Goal: Task Accomplishment & Management: Complete application form

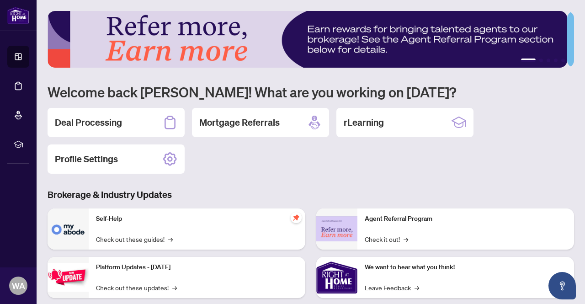
click at [398, 198] on h3 "Brokerage & Industry Updates" at bounding box center [311, 194] width 526 height 13
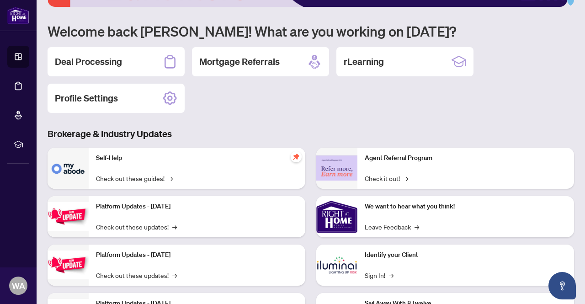
scroll to position [61, 0]
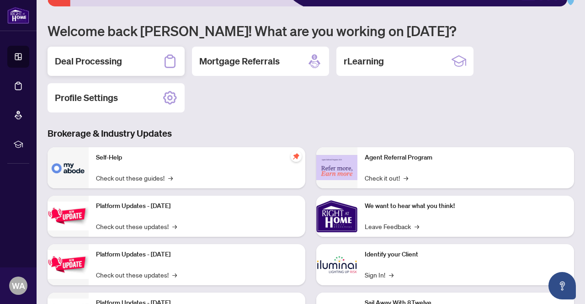
click at [166, 55] on icon at bounding box center [169, 60] width 11 height 13
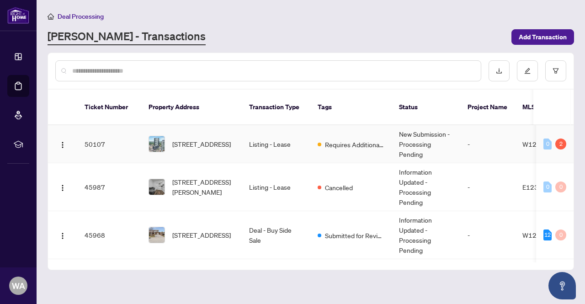
click at [333, 142] on td "Requires Additional Docs" at bounding box center [350, 144] width 81 height 38
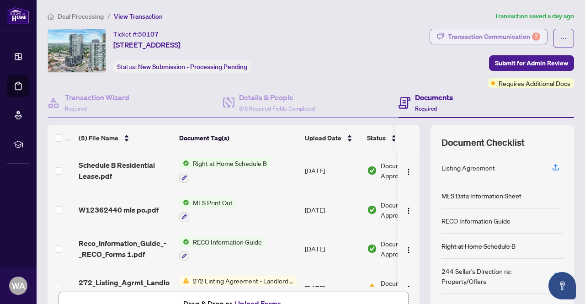
click at [478, 38] on div "Transaction Communication 2" at bounding box center [494, 36] width 92 height 15
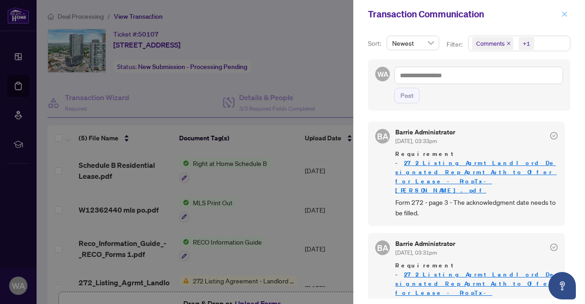
click at [564, 16] on icon "close" at bounding box center [564, 14] width 6 height 6
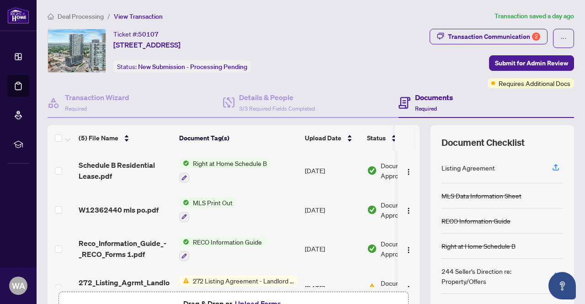
scroll to position [61, 0]
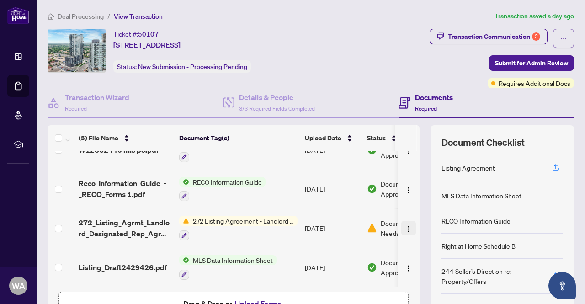
drag, startPoint x: 393, startPoint y: 224, endPoint x: 401, endPoint y: 226, distance: 8.3
click at [405, 226] on img "button" at bounding box center [408, 228] width 7 height 7
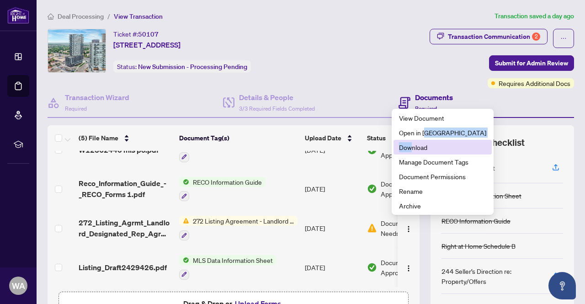
drag, startPoint x: 425, startPoint y: 139, endPoint x: 412, endPoint y: 145, distance: 14.1
click at [412, 145] on ul "View Document Open in [GEOGRAPHIC_DATA] Download Manage Document Tags Document …" at bounding box center [443, 162] width 102 height 106
click at [412, 145] on span "Download" at bounding box center [442, 147] width 87 height 10
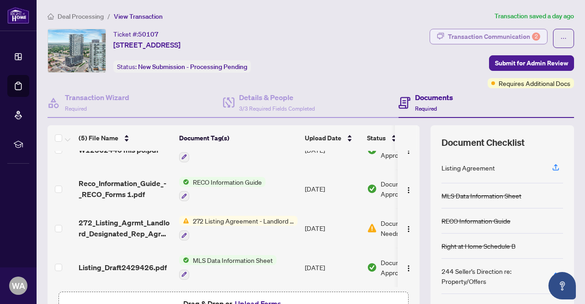
click at [448, 29] on div "Transaction Communication 2" at bounding box center [494, 36] width 92 height 15
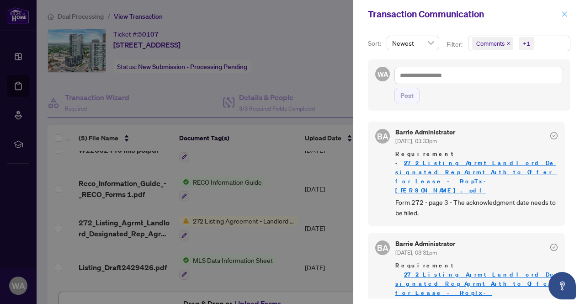
click at [567, 8] on span "button" at bounding box center [564, 14] width 6 height 15
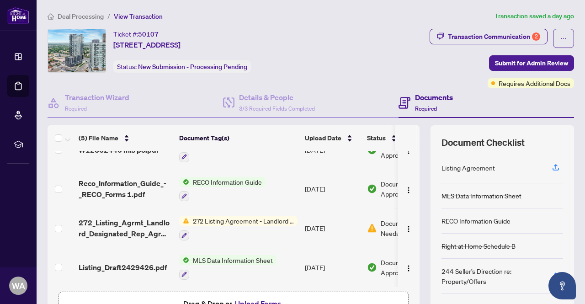
scroll to position [91, 0]
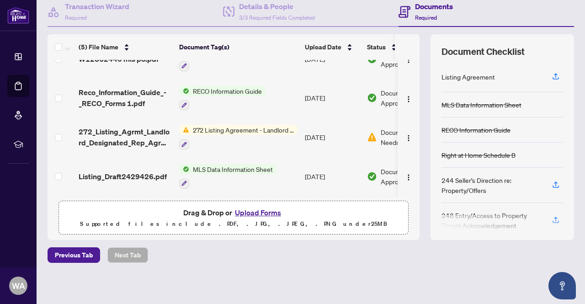
click at [256, 207] on button "Upload Forms" at bounding box center [258, 212] width 52 height 12
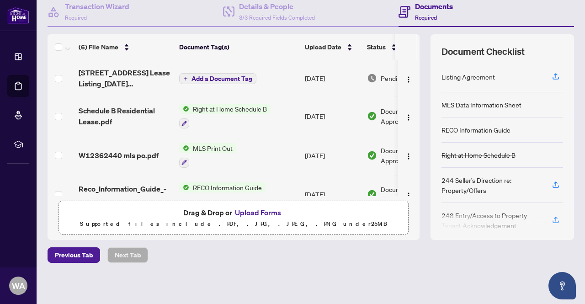
scroll to position [30, 0]
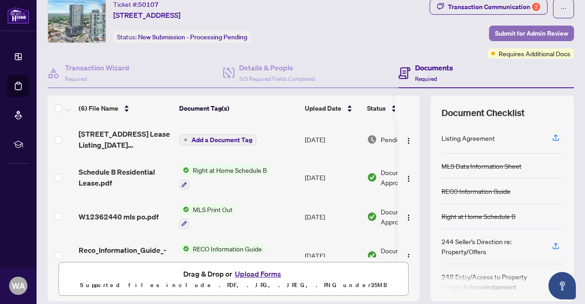
click at [512, 37] on span "Submit for Admin Review" at bounding box center [531, 33] width 73 height 15
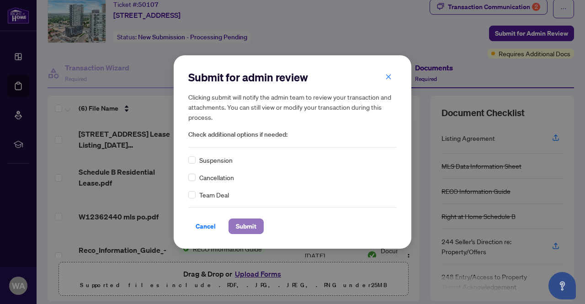
click at [251, 228] on span "Submit" at bounding box center [246, 226] width 21 height 15
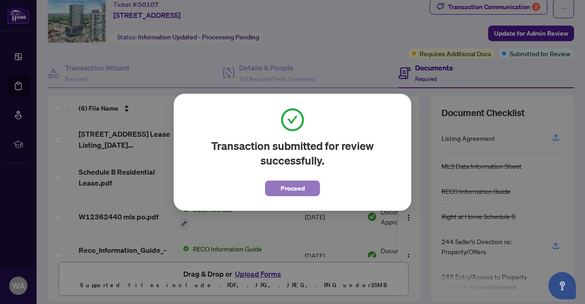
click at [283, 186] on span "Proceed" at bounding box center [292, 188] width 24 height 15
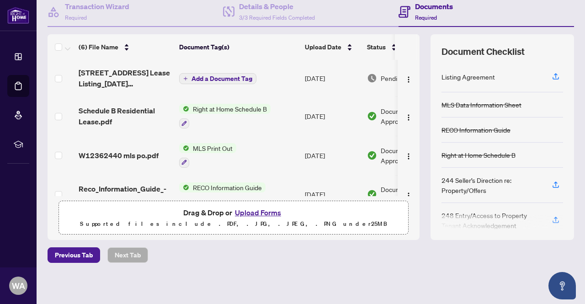
scroll to position [0, 0]
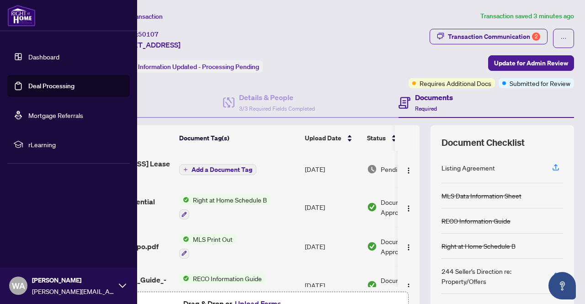
click at [28, 82] on link "Deal Processing" at bounding box center [51, 86] width 46 height 8
